Goal: Task Accomplishment & Management: Complete application form

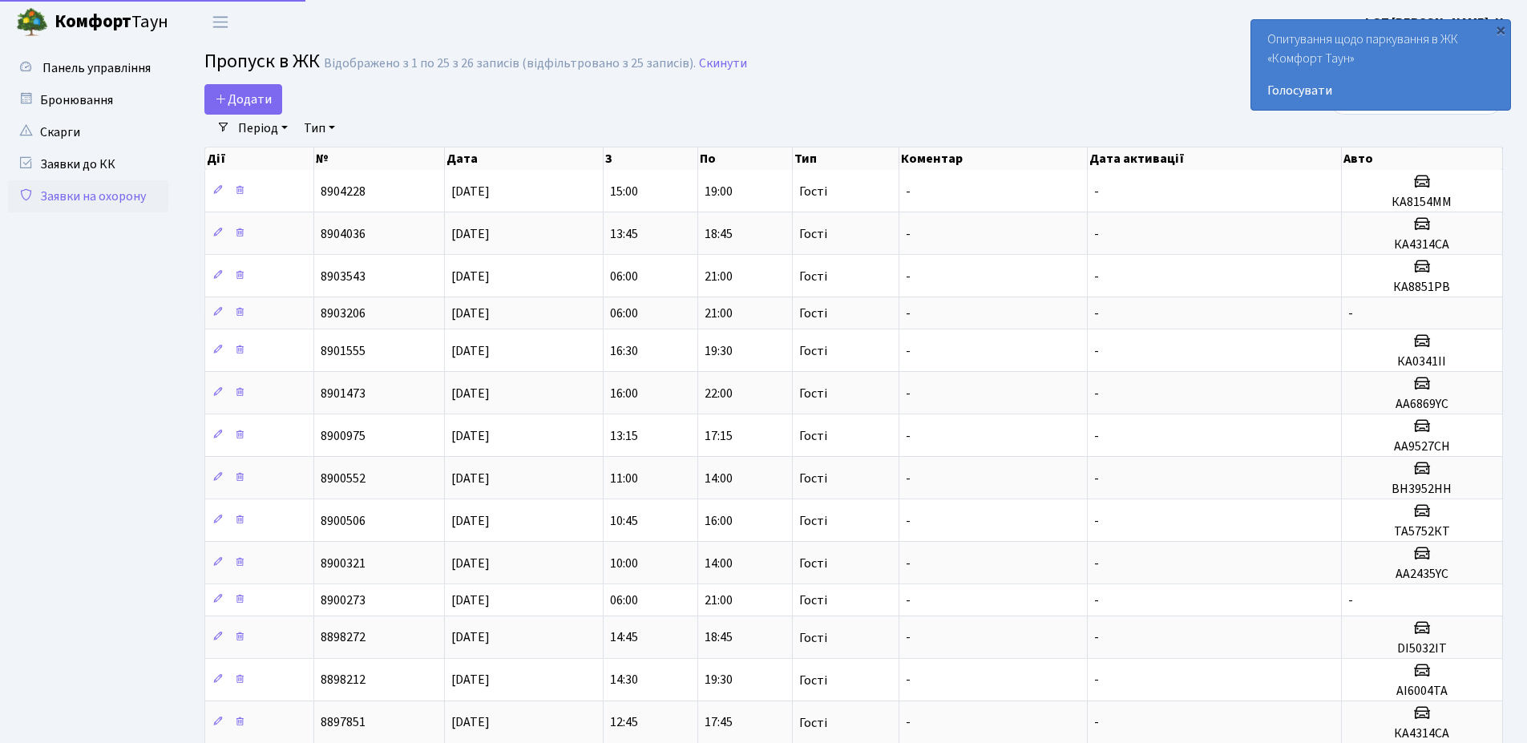
select select "25"
click at [217, 93] on icon at bounding box center [221, 98] width 13 height 13
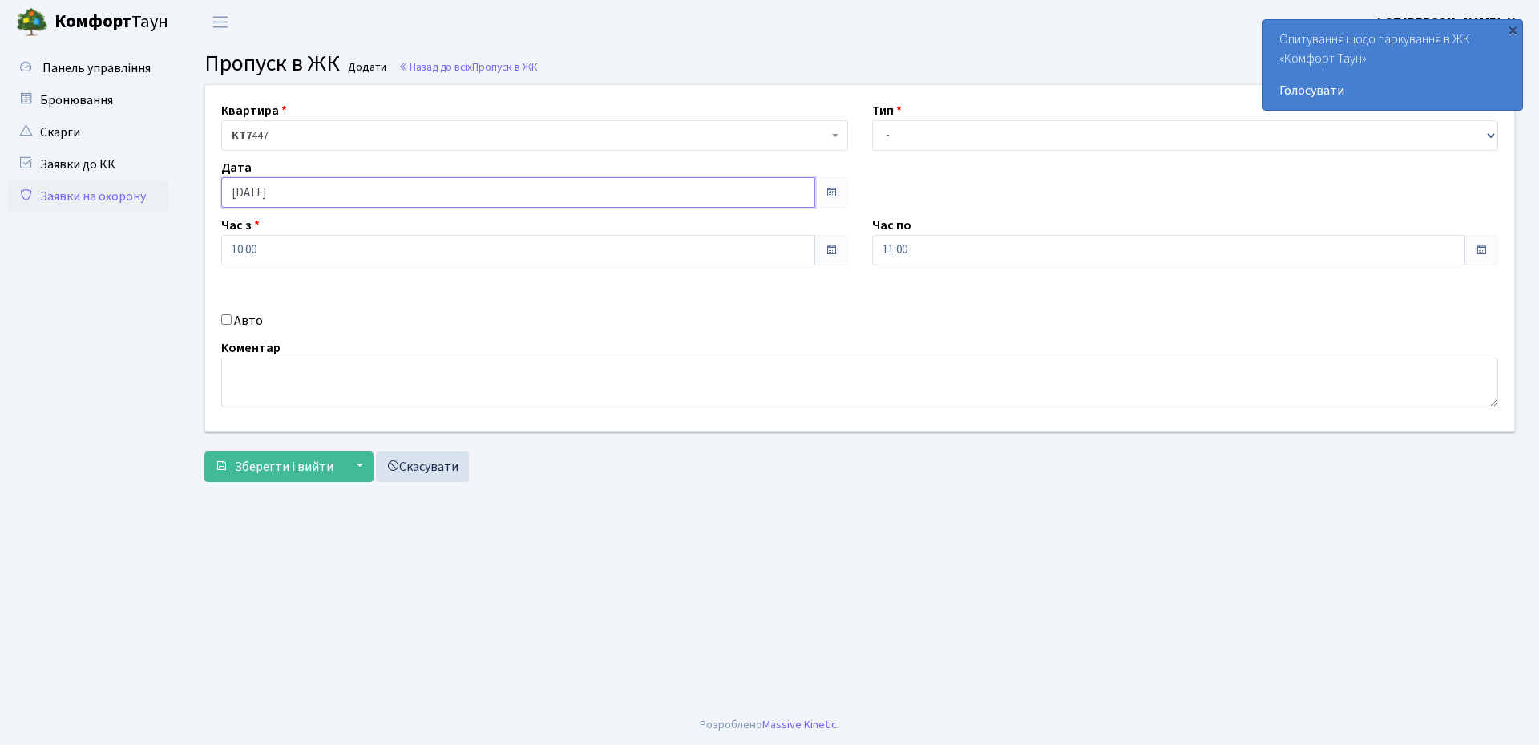
drag, startPoint x: 382, startPoint y: 187, endPoint x: 373, endPoint y: 203, distance: 18.3
click at [382, 188] on input "[DATE]" at bounding box center [518, 192] width 594 height 30
click at [355, 337] on td "23" at bounding box center [357, 345] width 24 height 24
type input "[DATE]"
click at [947, 143] on select "- Доставка Таксі Гості Сервіс" at bounding box center [1185, 135] width 627 height 30
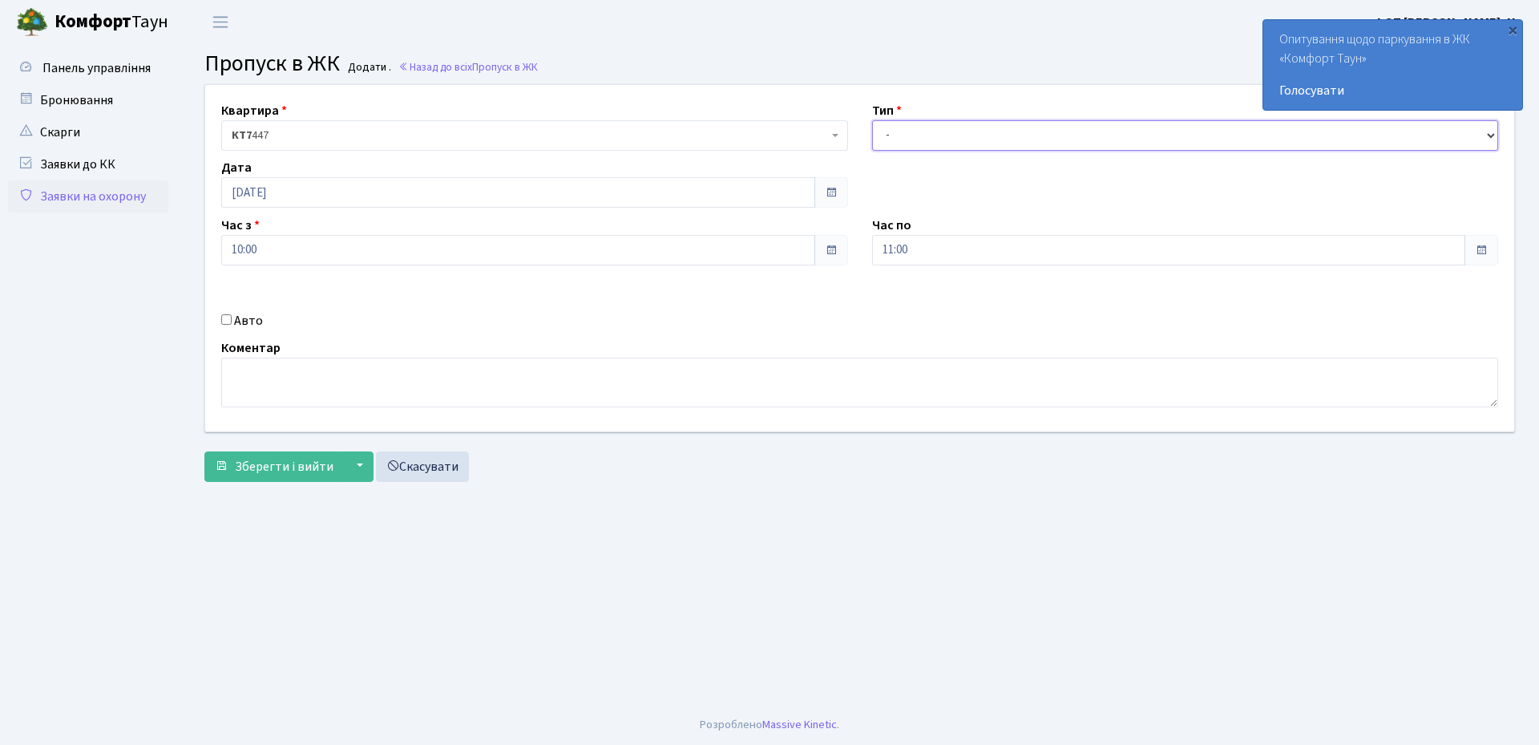
select select "3"
click at [872, 120] on select "- Доставка Таксі Гості Сервіс" at bounding box center [1185, 135] width 627 height 30
click at [951, 262] on input "11:00" at bounding box center [1169, 250] width 594 height 30
click at [925, 310] on icon at bounding box center [915, 305] width 43 height 43
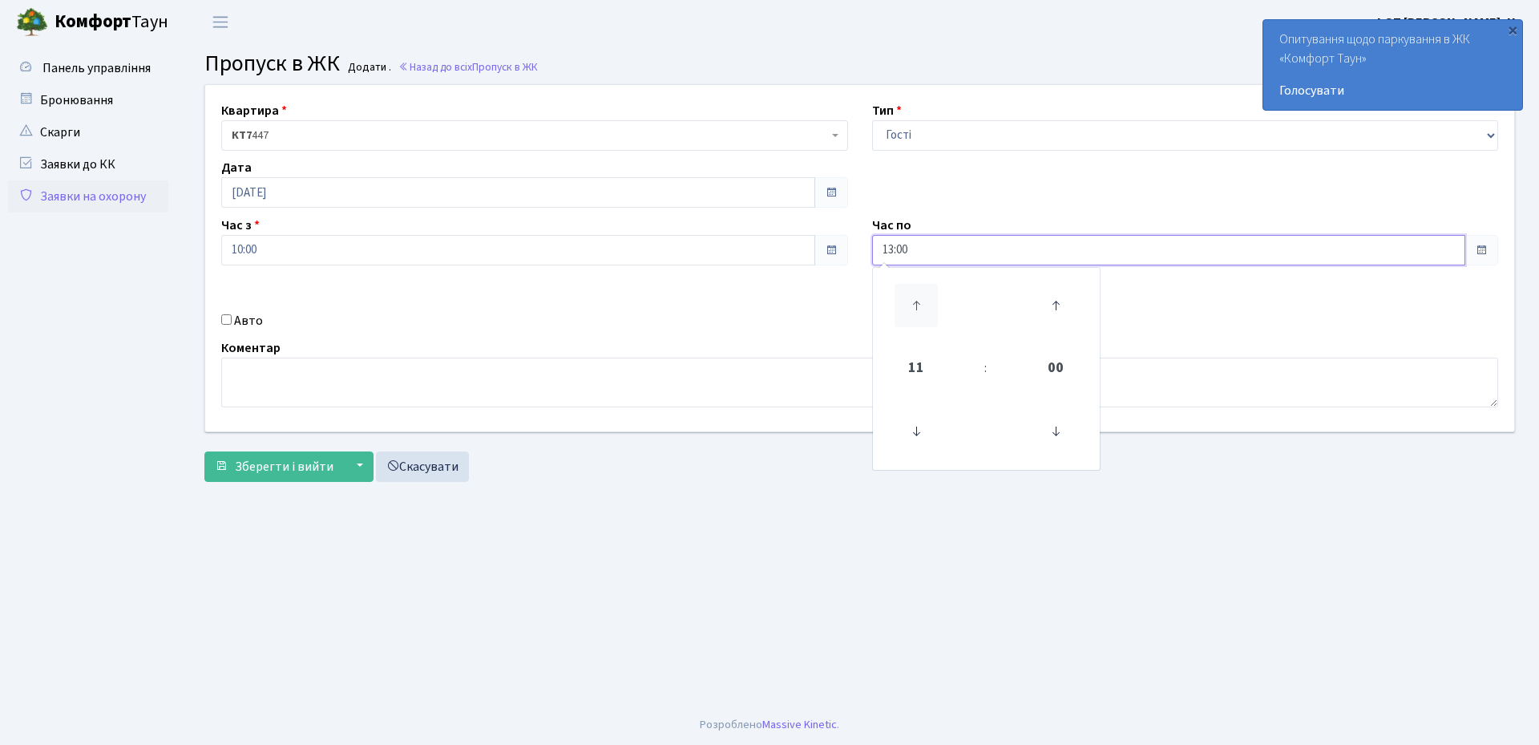
click at [925, 310] on icon at bounding box center [915, 305] width 43 height 43
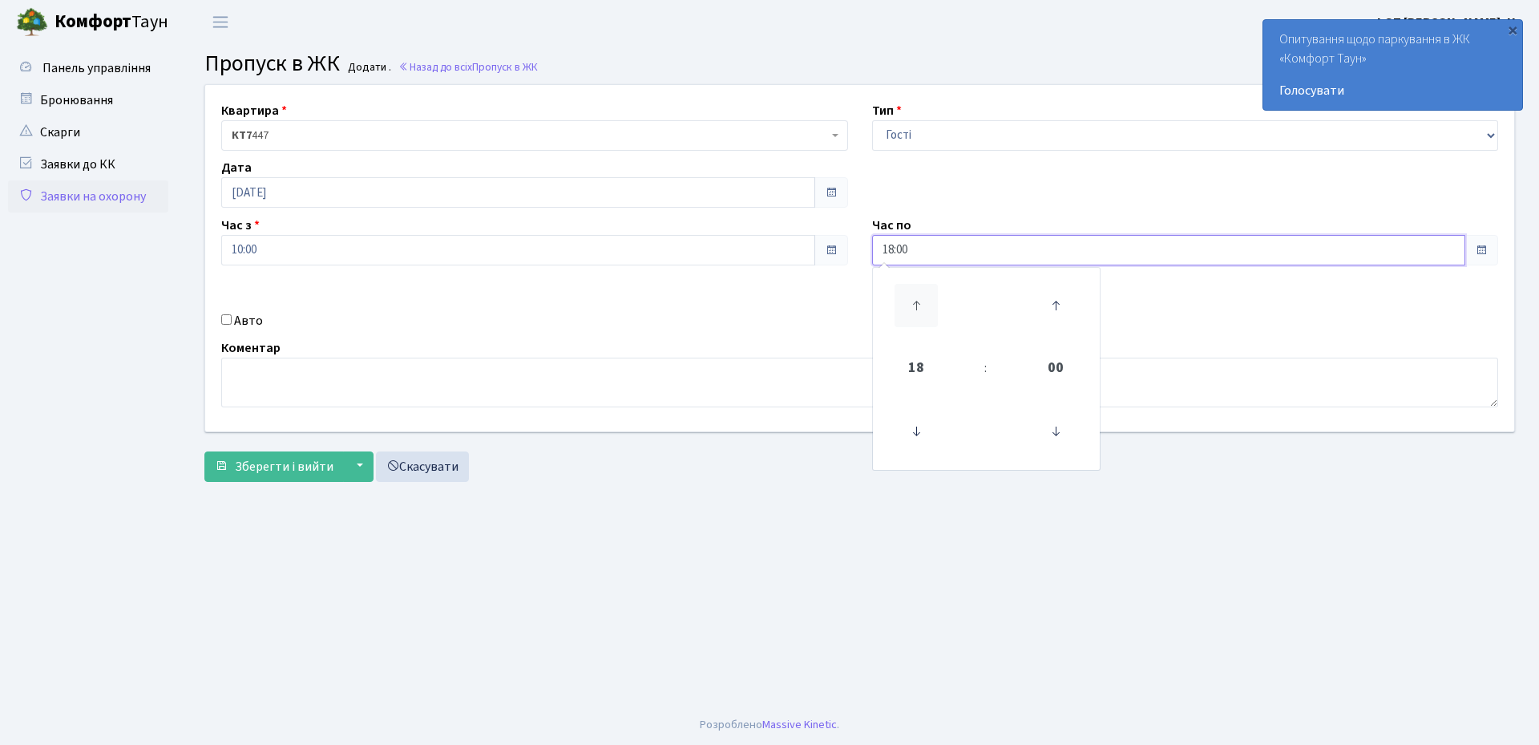
click at [925, 310] on icon at bounding box center [915, 305] width 43 height 43
type input "21:00"
click at [311, 248] on input "10:00" at bounding box center [518, 250] width 594 height 30
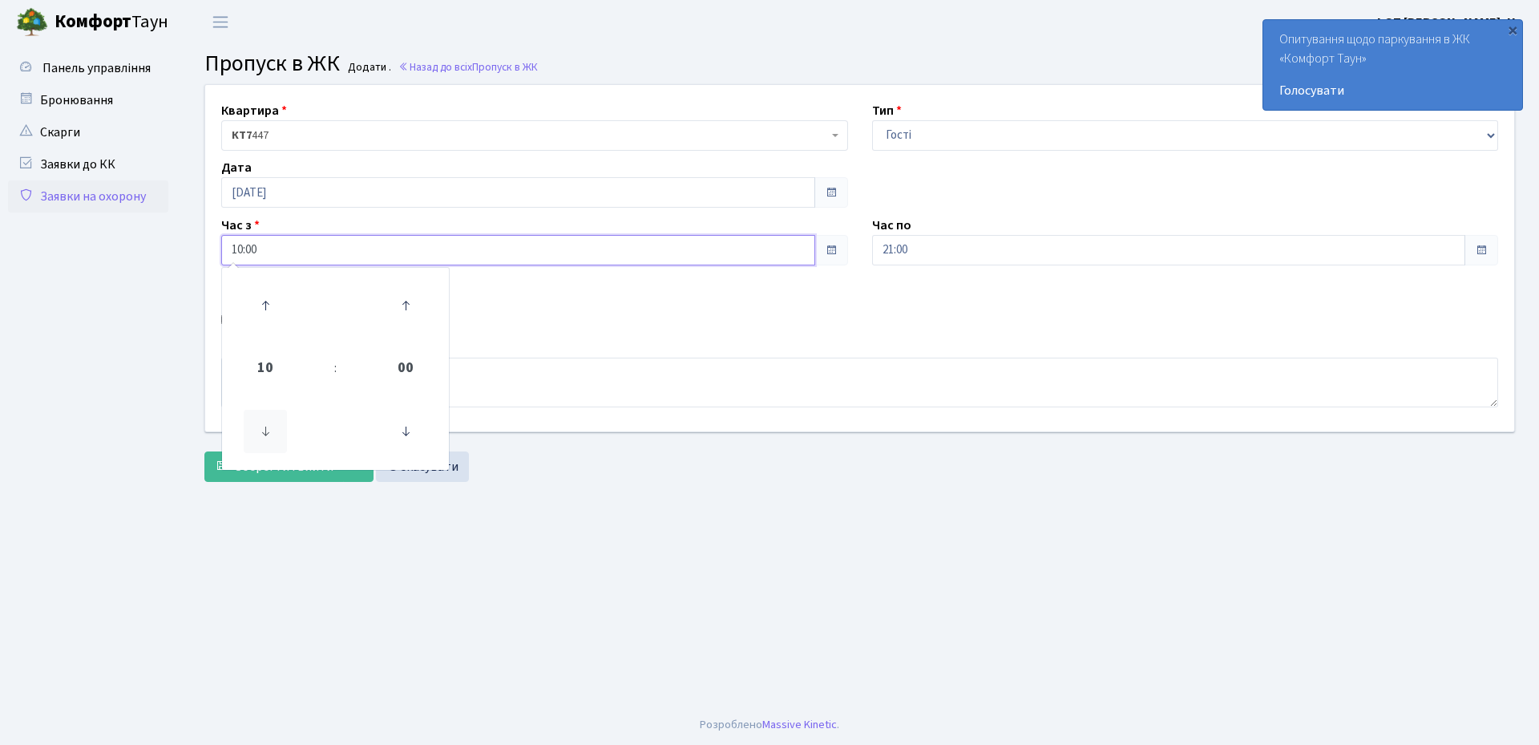
click at [275, 433] on icon at bounding box center [265, 431] width 43 height 43
type input "06:00"
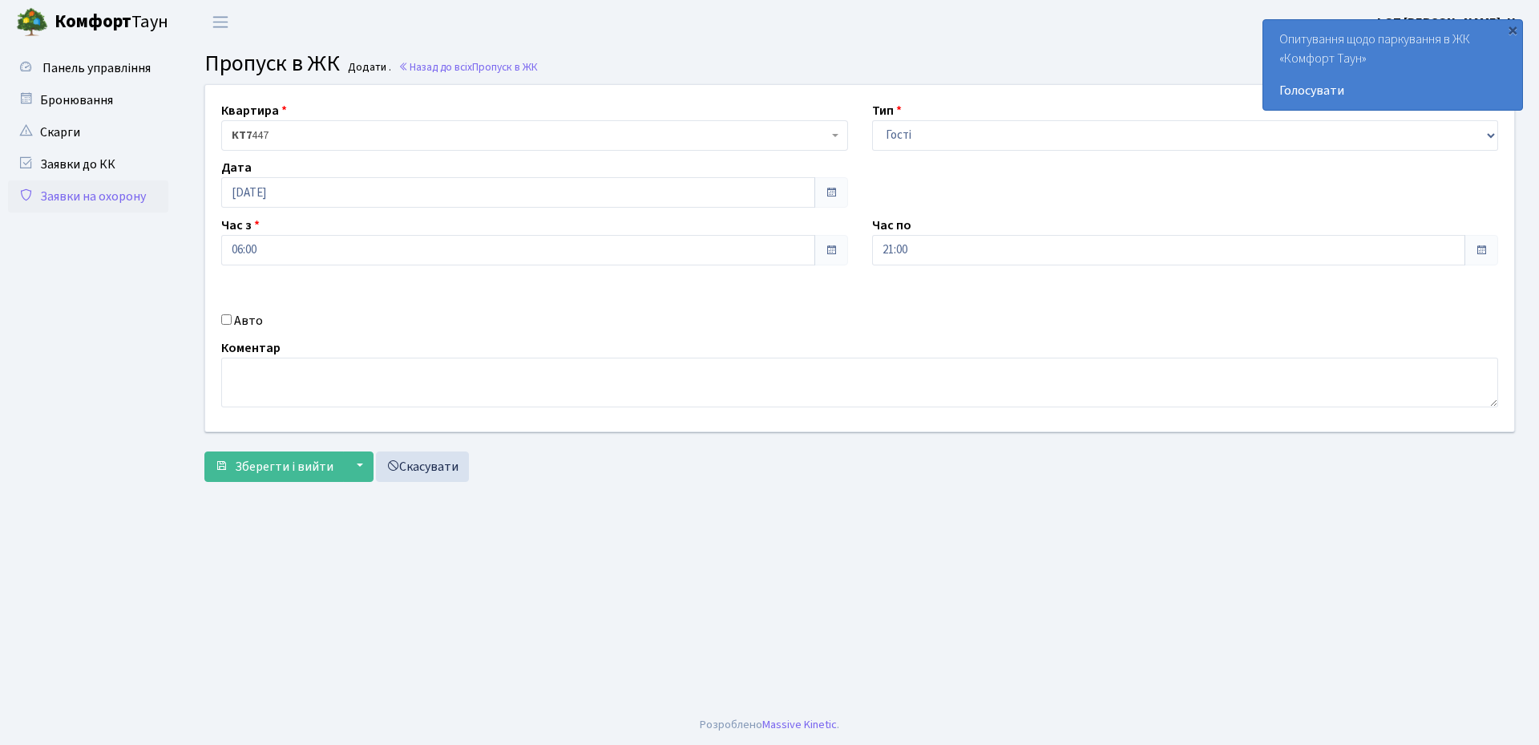
click at [781, 559] on main "Admin Пропуск в ЖК Додати Пропуск в ЖК Додати . Назад до всіх Пропуск в ЖК Квар…" at bounding box center [859, 374] width 1359 height 660
click at [272, 468] on span "Зберегти і вийти" at bounding box center [284, 467] width 99 height 18
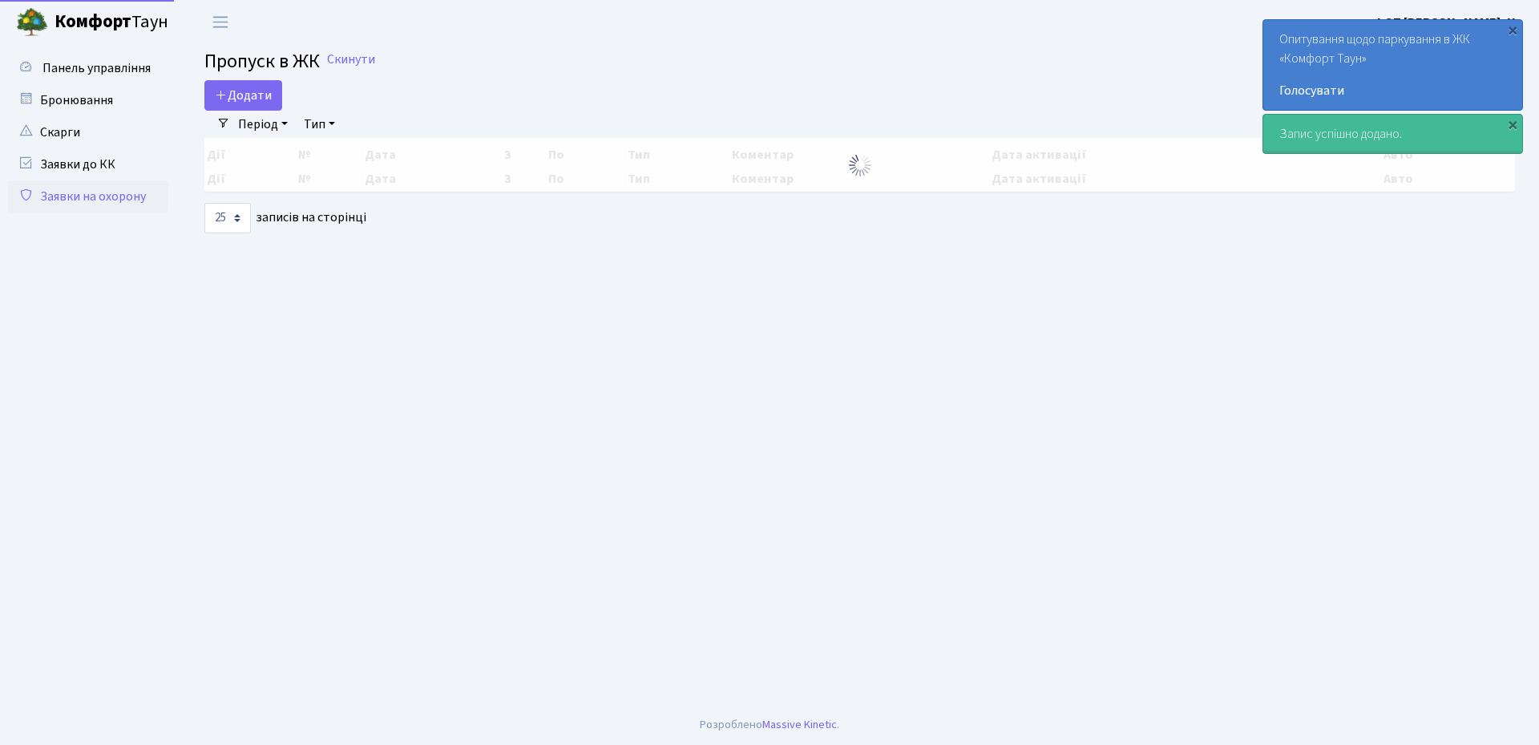
select select "25"
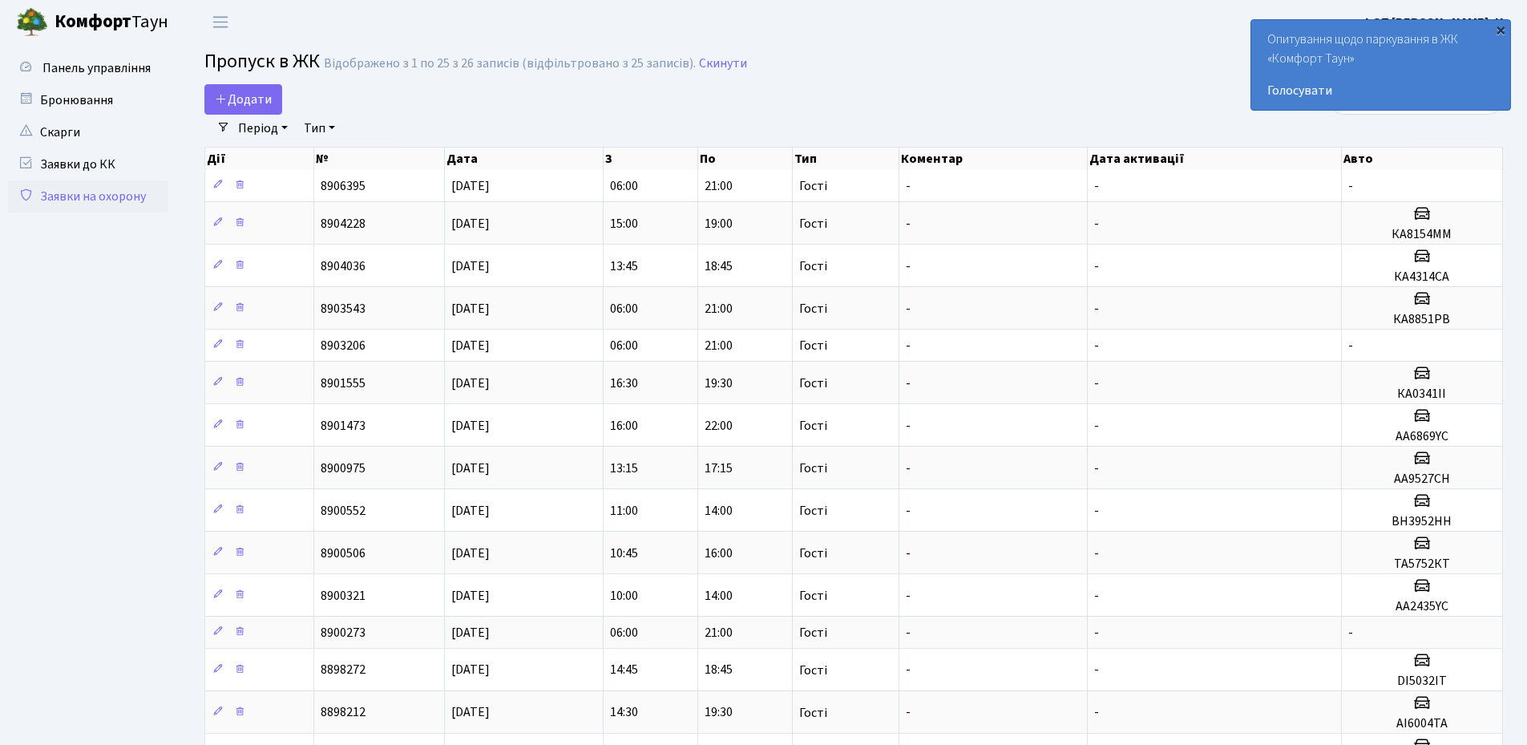
click at [1507, 31] on div "×" at bounding box center [1500, 30] width 16 height 16
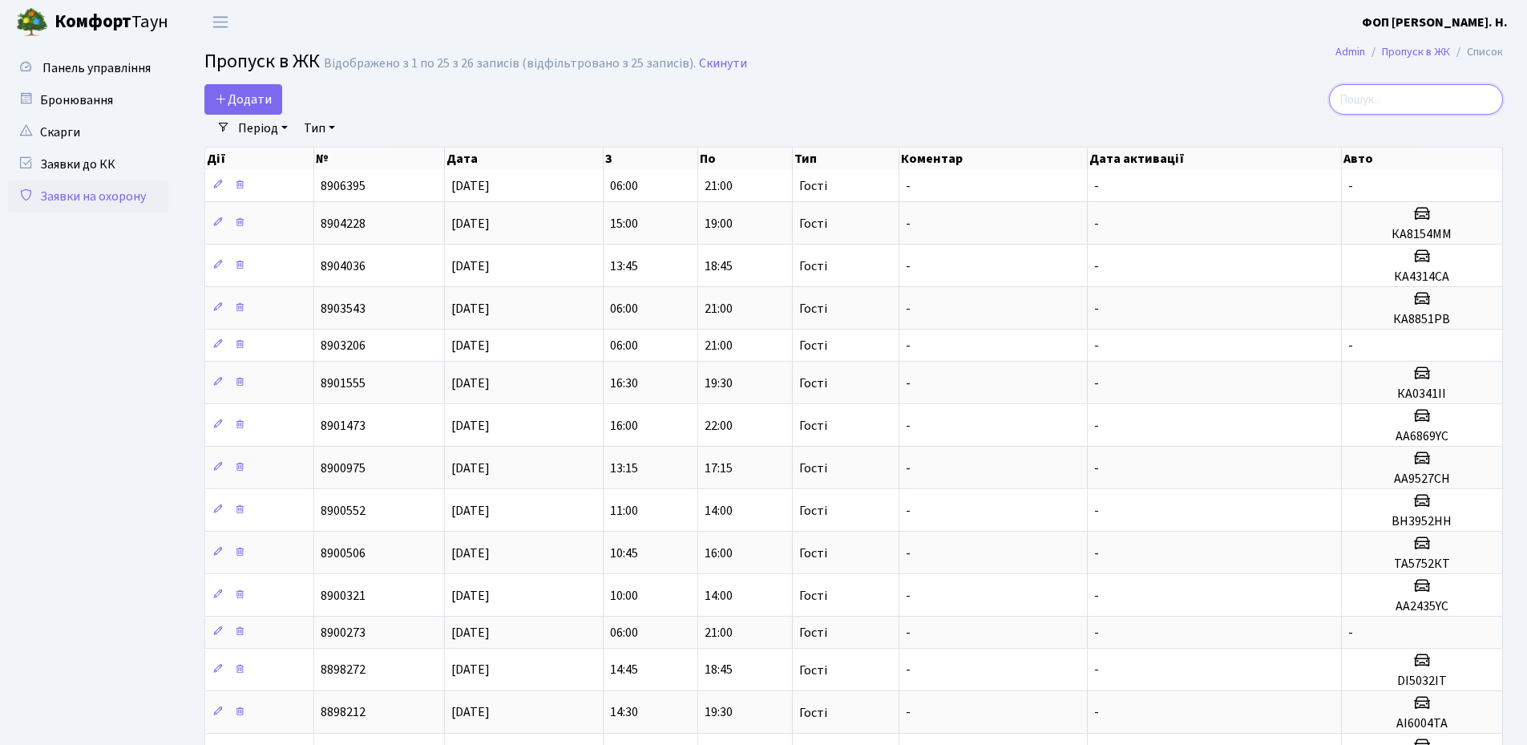
click at [1431, 97] on input "search" at bounding box center [1416, 99] width 174 height 30
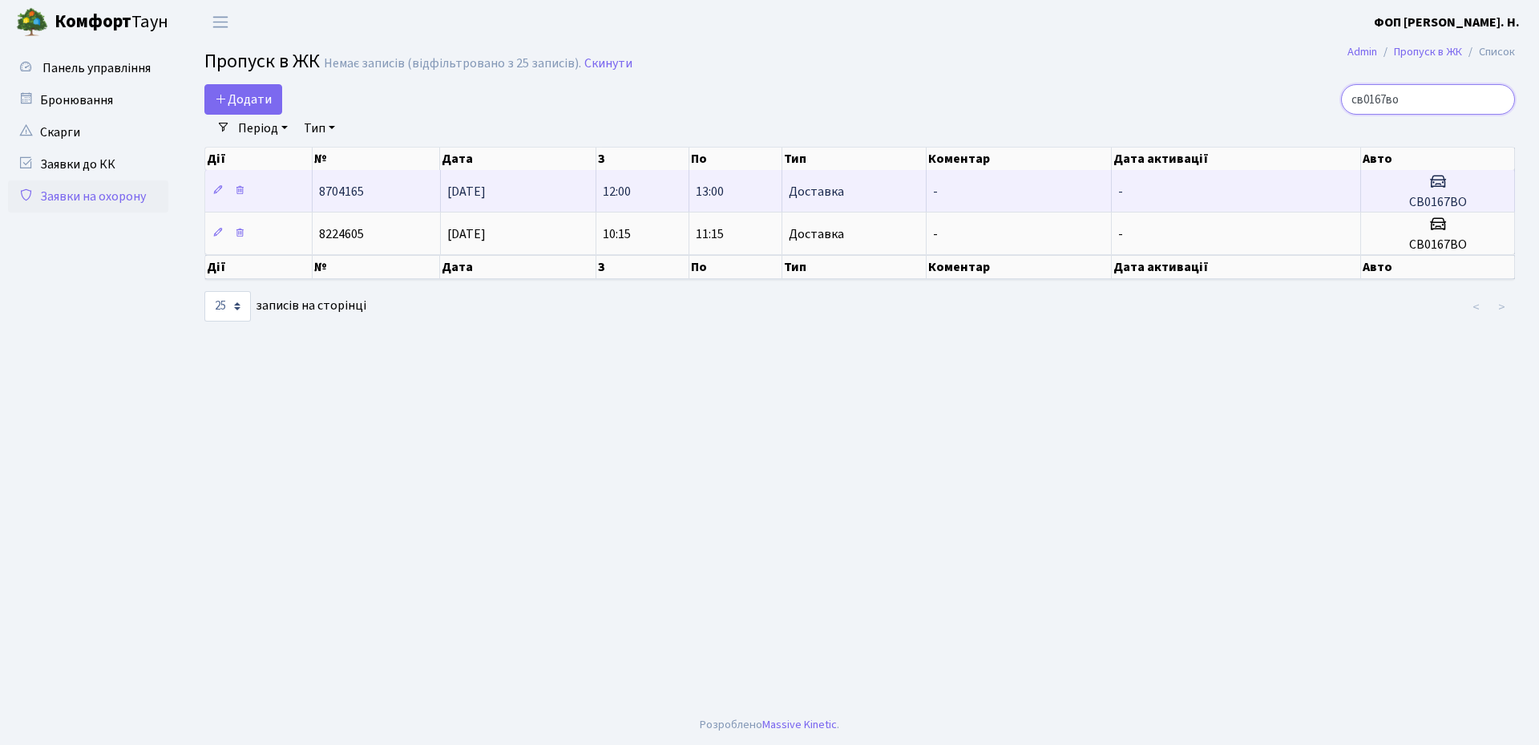
type input "св0167во"
drag, startPoint x: 1442, startPoint y: 200, endPoint x: 1408, endPoint y: 201, distance: 33.7
click at [1408, 201] on h5 "СВ0167ВО" at bounding box center [1437, 202] width 140 height 15
copy h5 "СВ0167ВО"
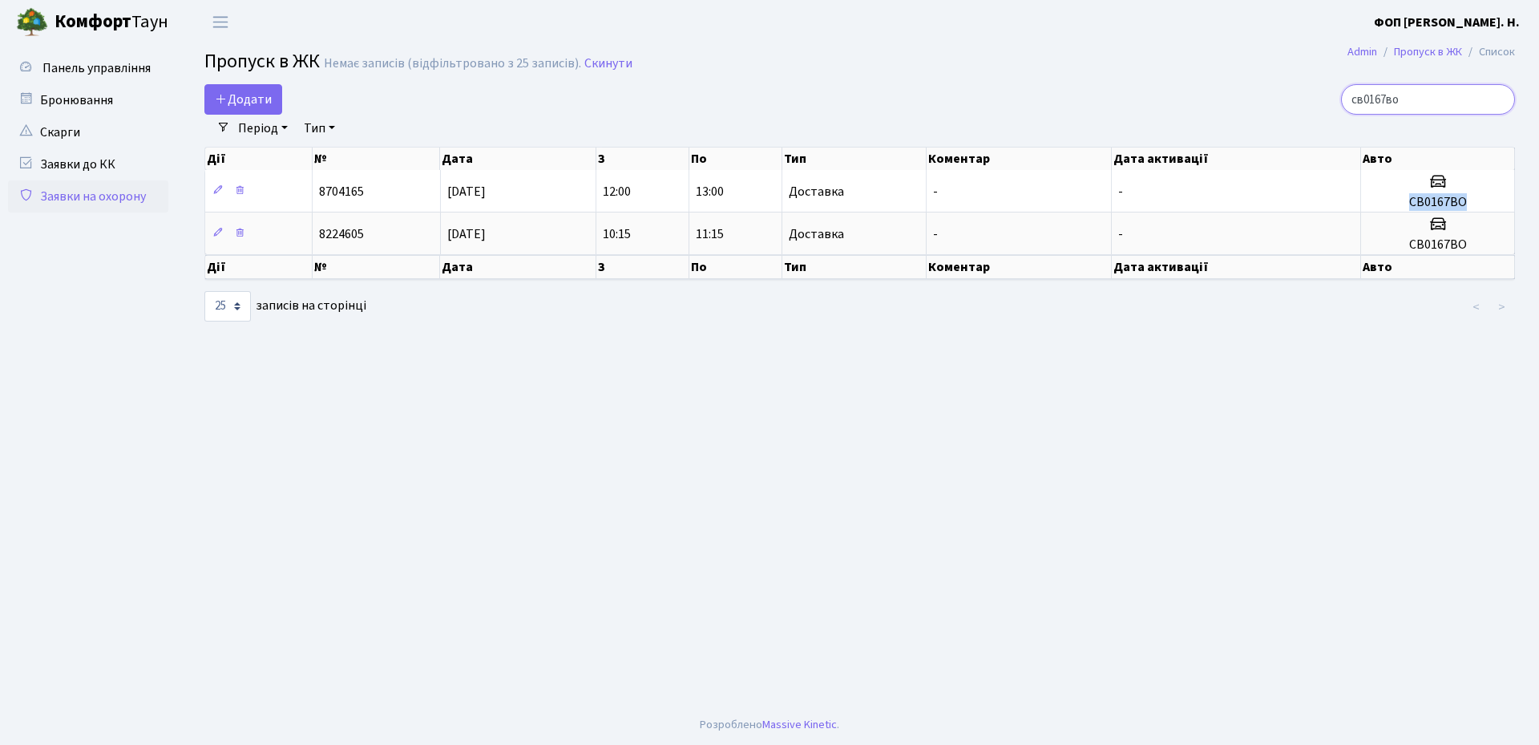
click at [1500, 102] on input "св0167во" at bounding box center [1428, 99] width 174 height 30
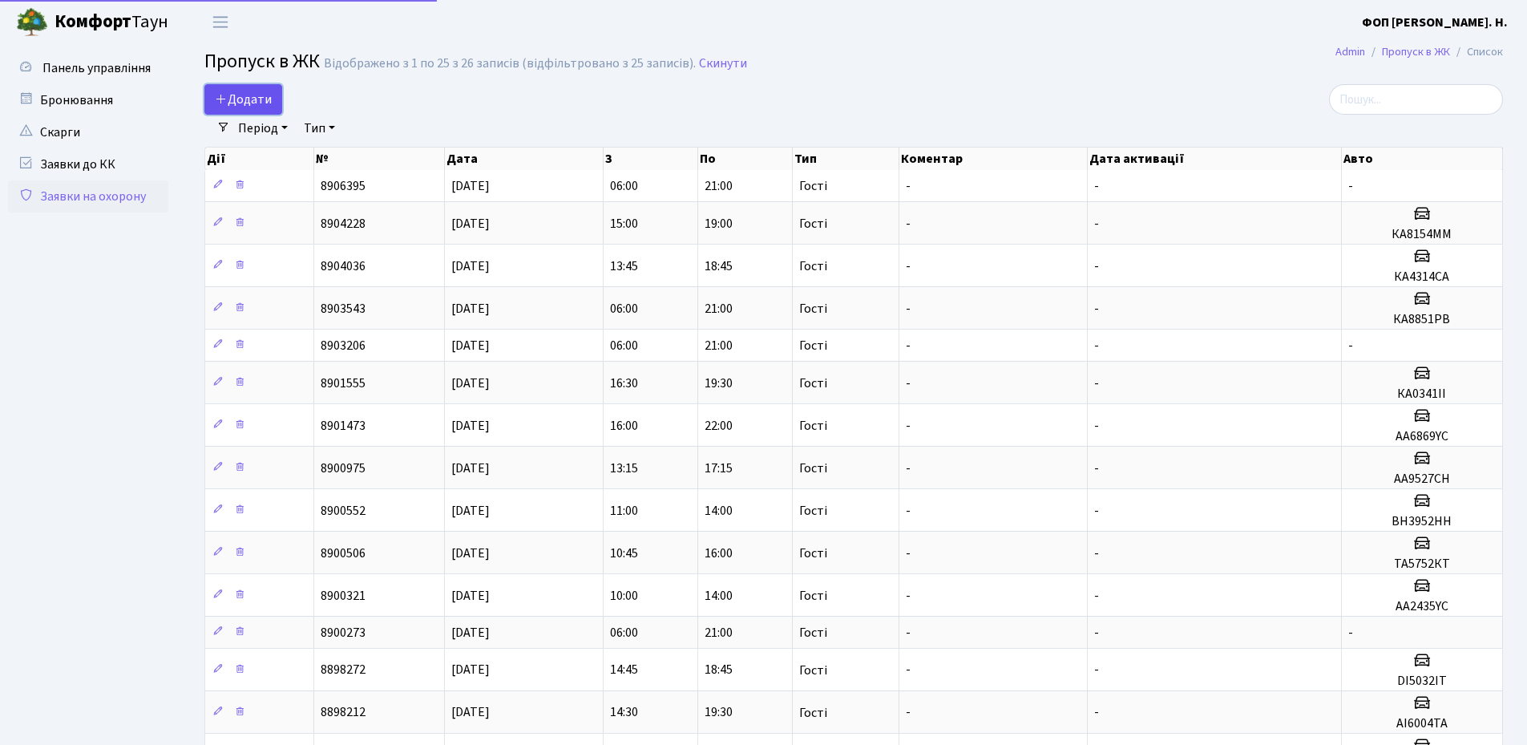
click at [207, 102] on link "Додати" at bounding box center [243, 99] width 78 height 30
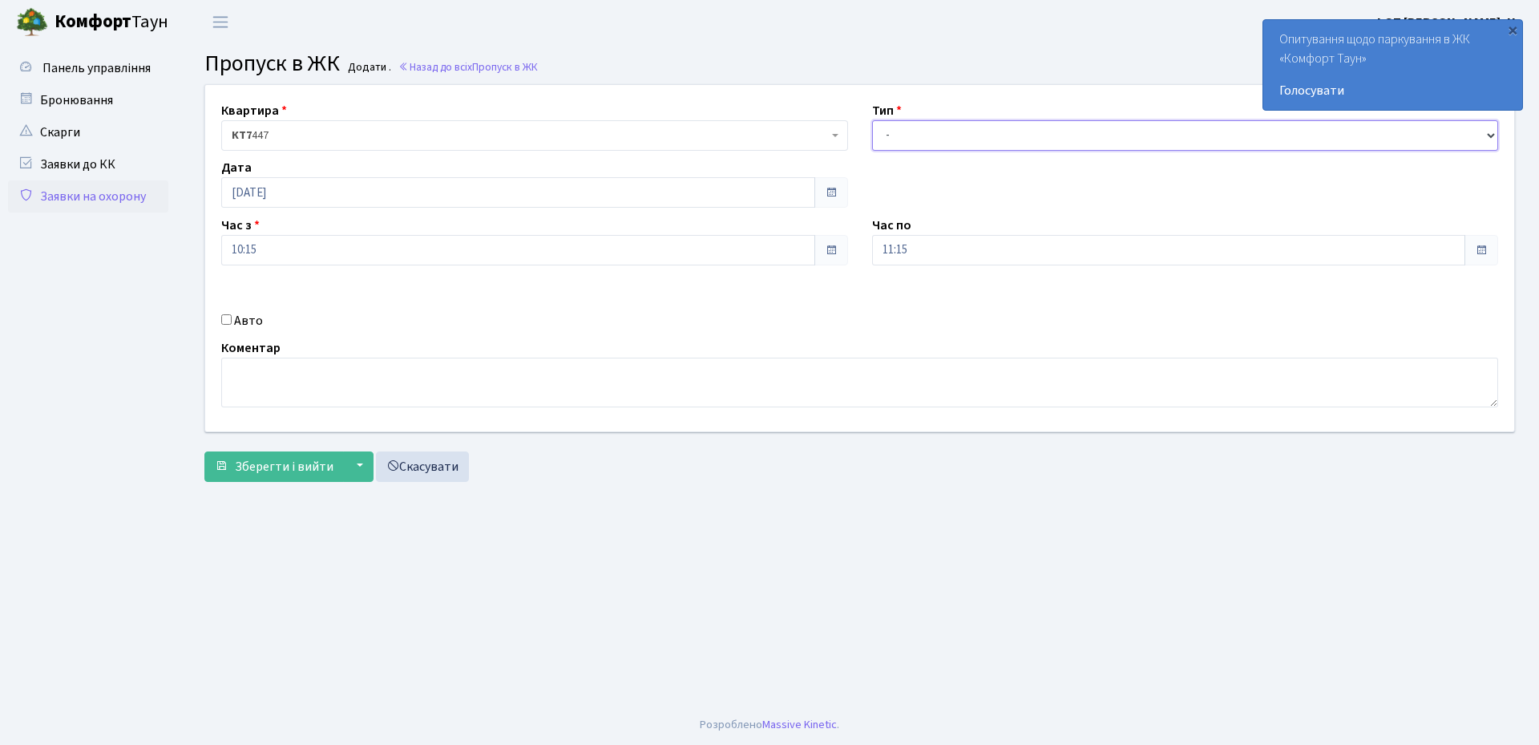
drag, startPoint x: 929, startPoint y: 135, endPoint x: 931, endPoint y: 148, distance: 13.0
click at [929, 135] on select "- Доставка Таксі Гості Сервіс" at bounding box center [1185, 135] width 627 height 30
select select "3"
click at [872, 120] on select "- Доставка Таксі Гості Сервіс" at bounding box center [1185, 135] width 627 height 30
click at [931, 246] on input "11:15" at bounding box center [1169, 250] width 594 height 30
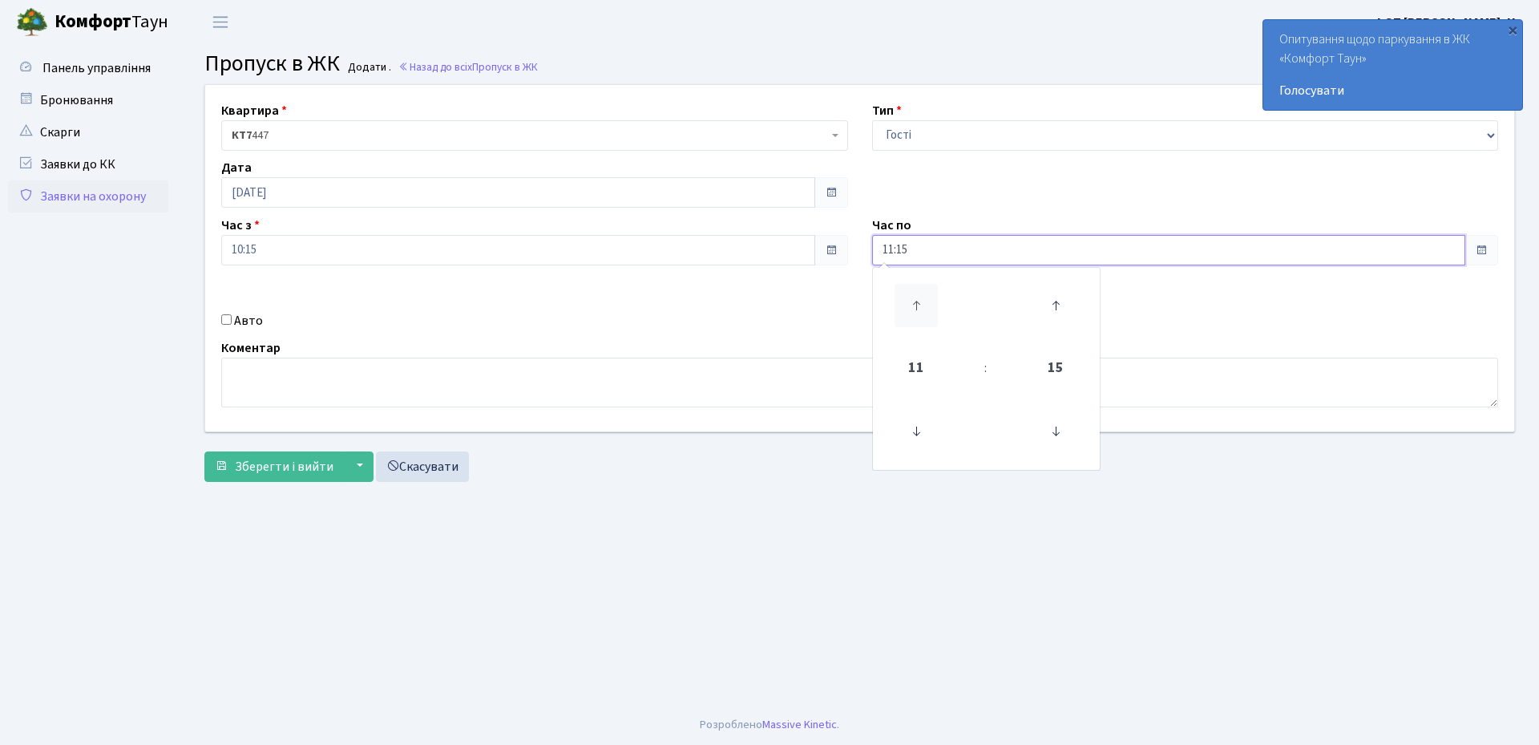
click at [924, 309] on icon at bounding box center [915, 305] width 43 height 43
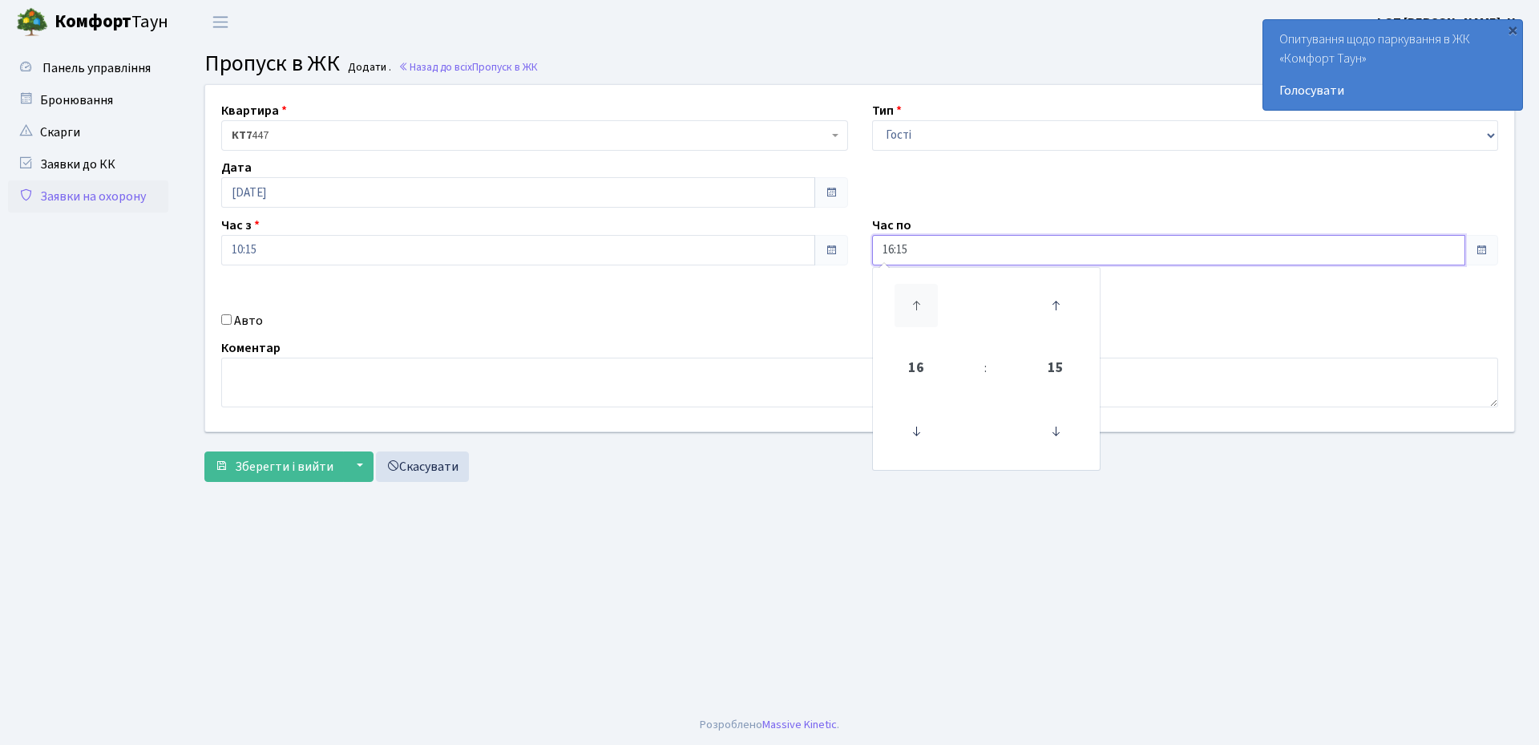
click at [924, 309] on icon at bounding box center [915, 305] width 43 height 43
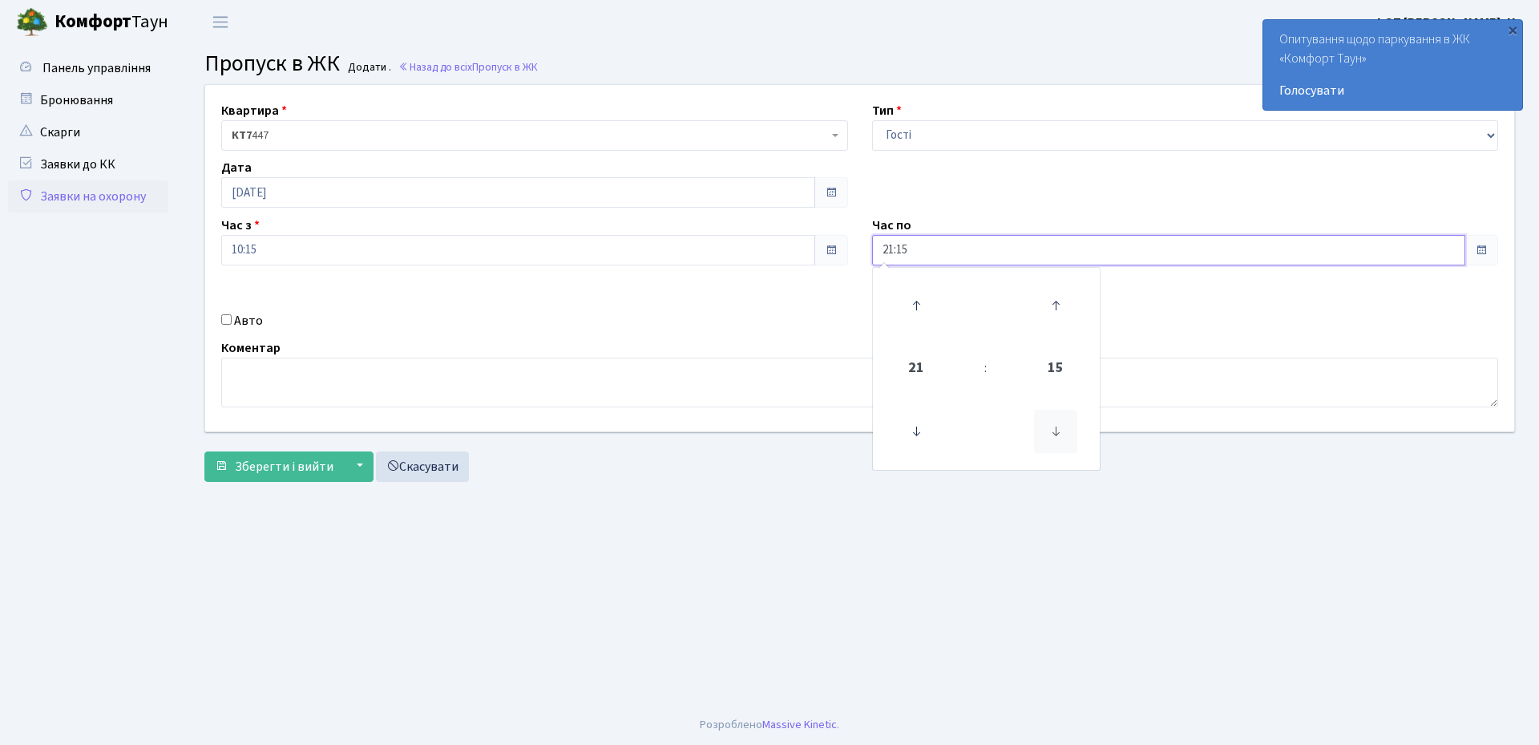
click at [1060, 435] on icon at bounding box center [1055, 431] width 43 height 43
type input "21:00"
click at [248, 318] on label "Авто" at bounding box center [248, 320] width 29 height 19
click at [232, 318] on input "Авто" at bounding box center [226, 319] width 10 height 10
checkbox input "true"
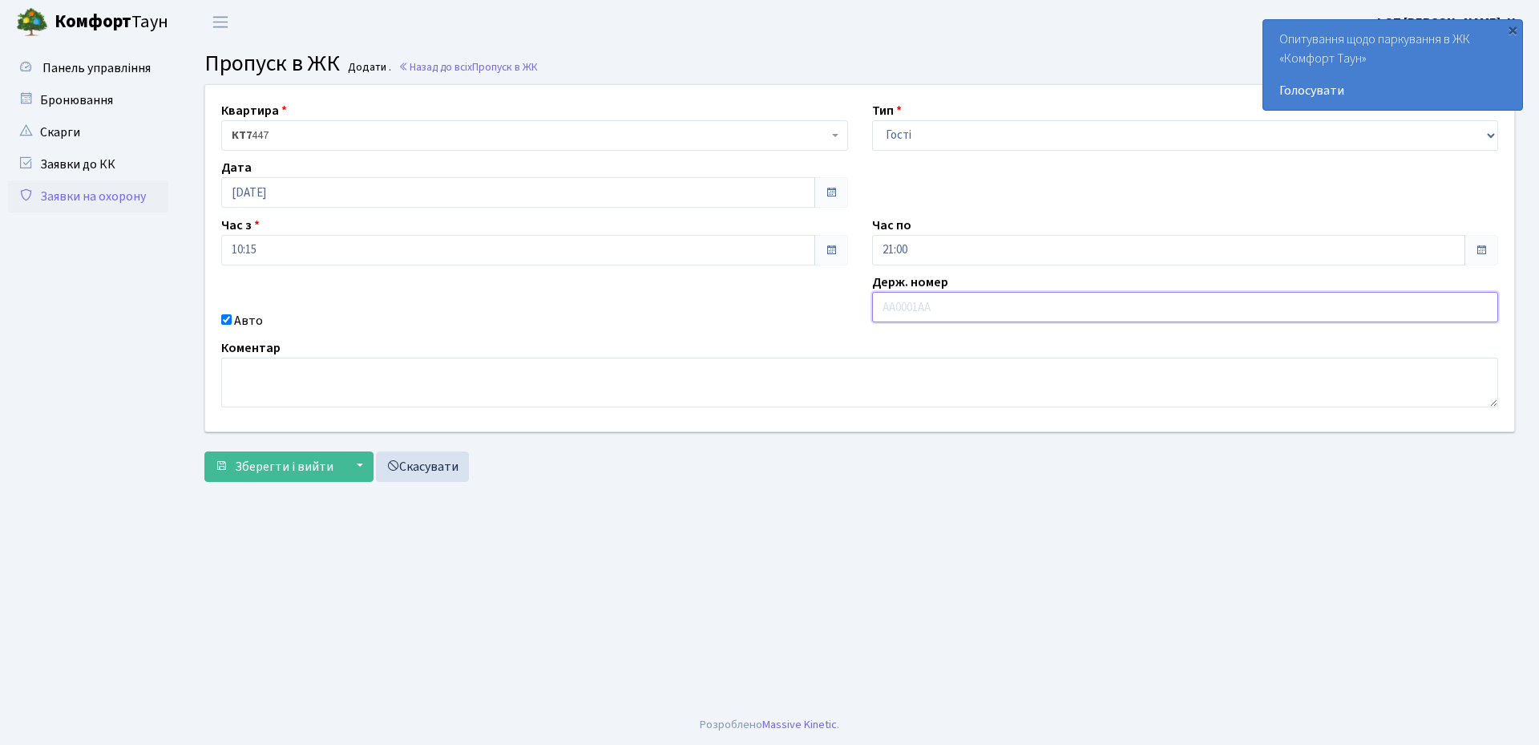
paste input "СВ0167ВО"
type input "СВ0167ВО"
click at [274, 471] on span "Зберегти і вийти" at bounding box center [284, 467] width 99 height 18
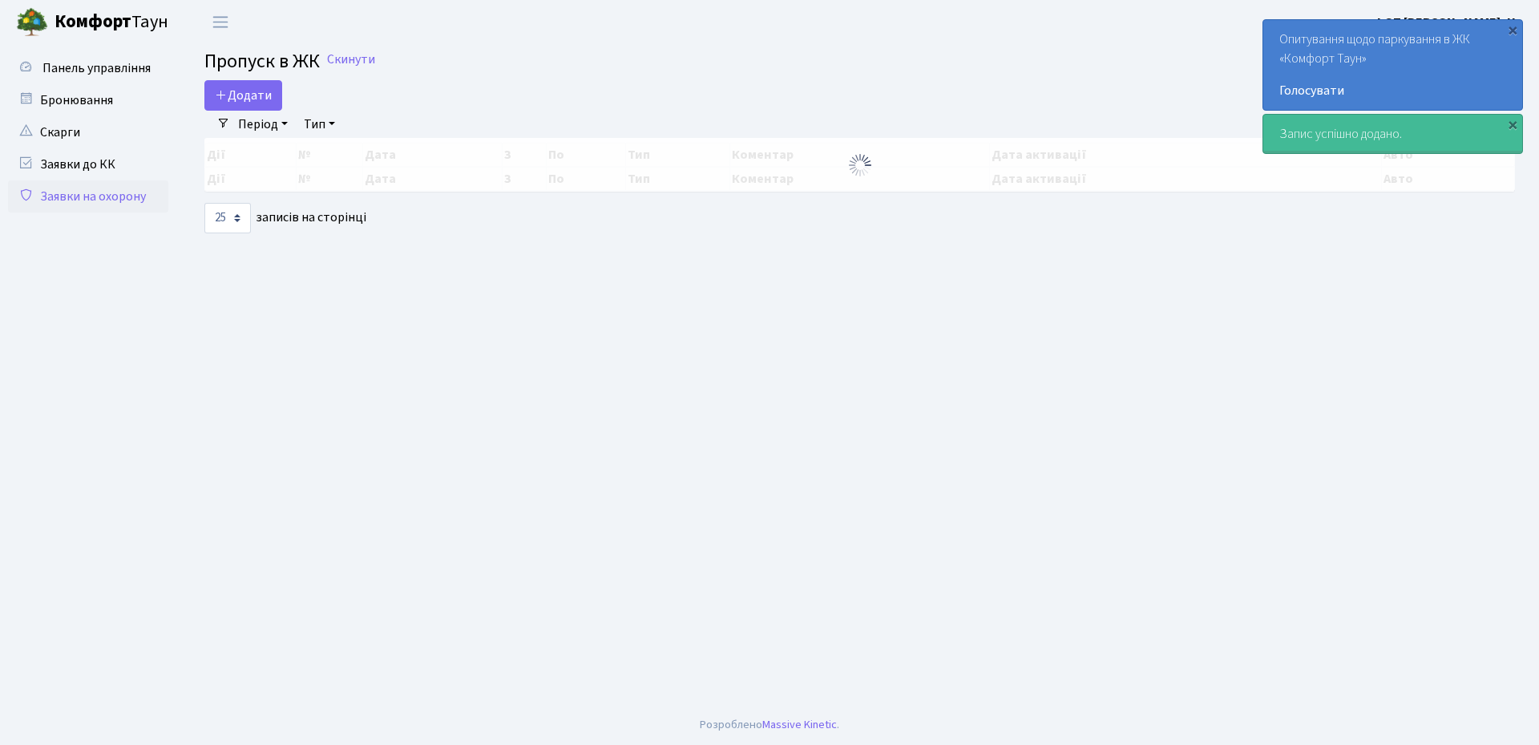
select select "25"
